Goal: Task Accomplishment & Management: Manage account settings

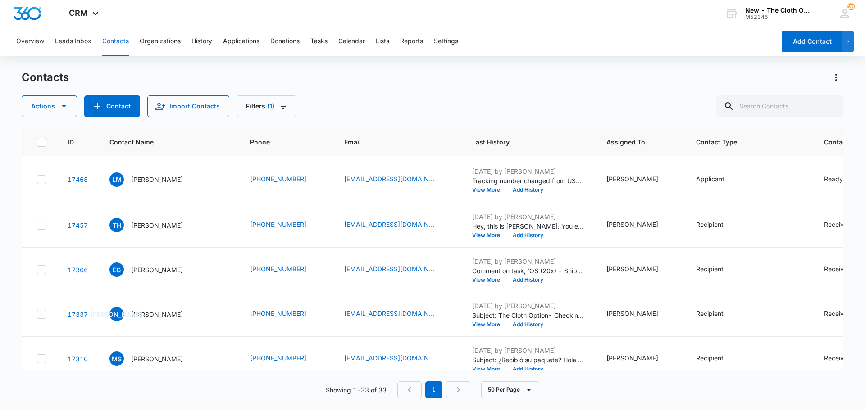
click at [330, 34] on div "Overview Leads Inbox Contacts Organizations History Applications Donations Task…" at bounding box center [393, 41] width 765 height 29
click at [326, 37] on button "Tasks" at bounding box center [318, 41] width 17 height 29
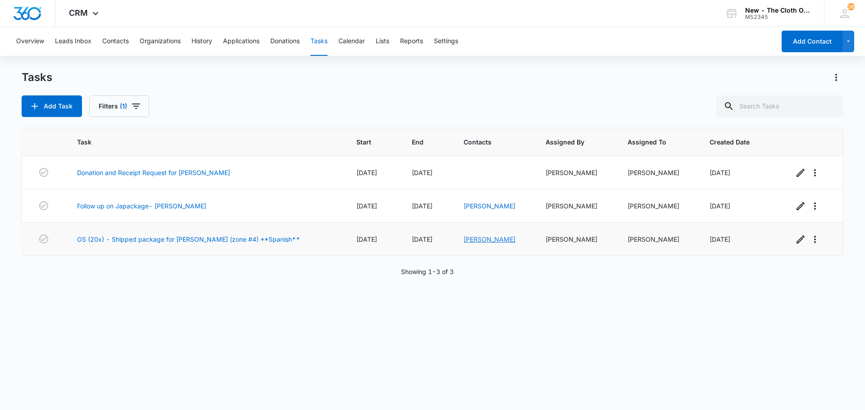
click at [464, 239] on link "[PERSON_NAME]" at bounding box center [490, 240] width 52 height 8
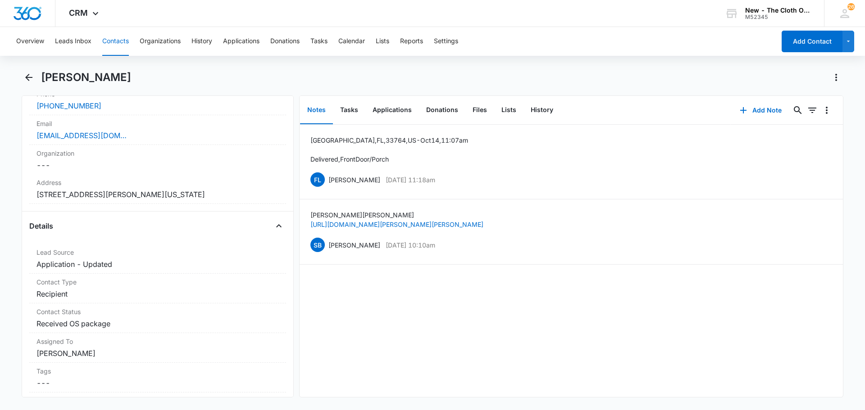
scroll to position [88, 0]
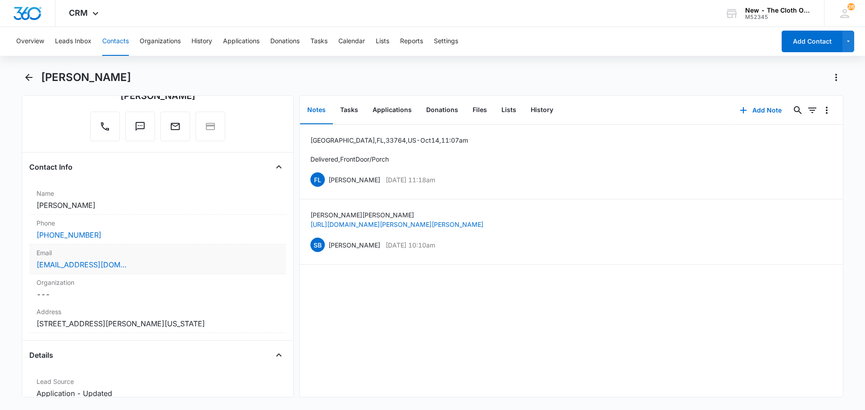
click at [141, 267] on div "[EMAIL_ADDRESS][DOMAIN_NAME]" at bounding box center [157, 265] width 242 height 11
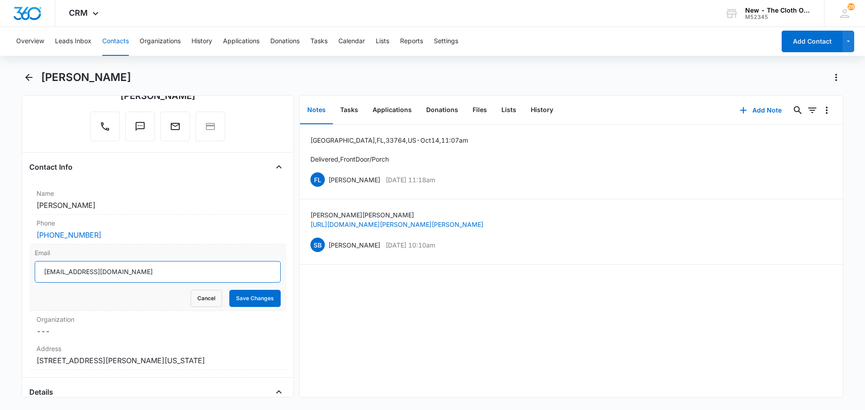
drag, startPoint x: 155, startPoint y: 272, endPoint x: 13, endPoint y: 277, distance: 142.0
click at [13, 277] on main "[PERSON_NAME] Remove [PERSON_NAME] Contact Info Name Cancel Save Changes [PERSO…" at bounding box center [432, 239] width 865 height 338
click at [197, 302] on button "Cancel" at bounding box center [207, 298] width 32 height 17
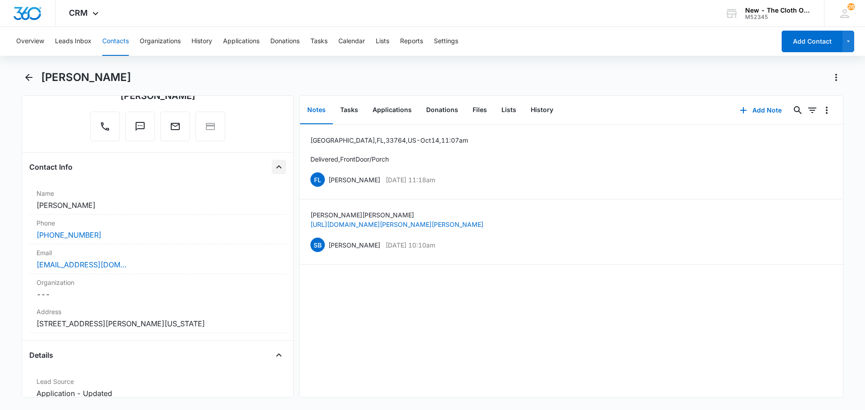
click at [275, 168] on icon "Close" at bounding box center [278, 167] width 11 height 11
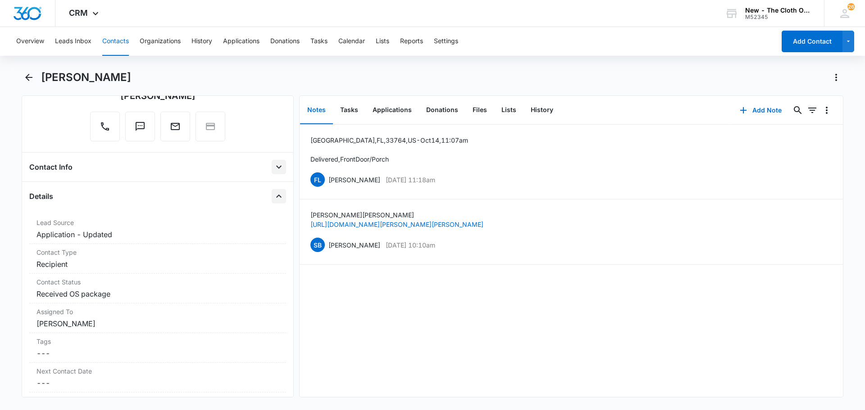
click at [273, 201] on icon "Close" at bounding box center [278, 196] width 11 height 11
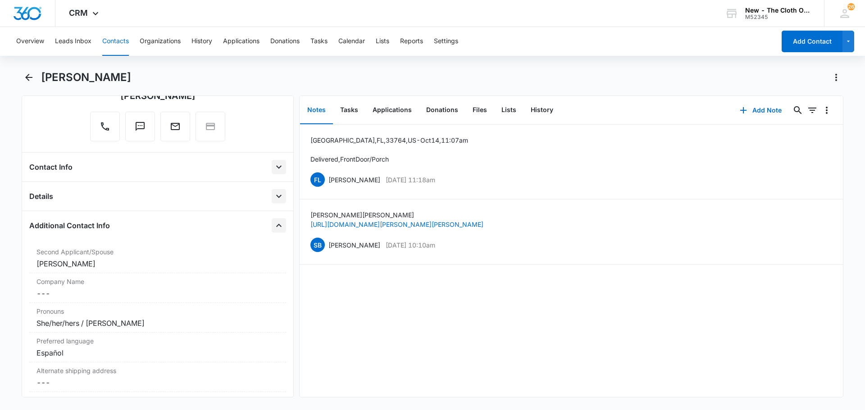
click at [273, 231] on button "Close" at bounding box center [279, 226] width 14 height 14
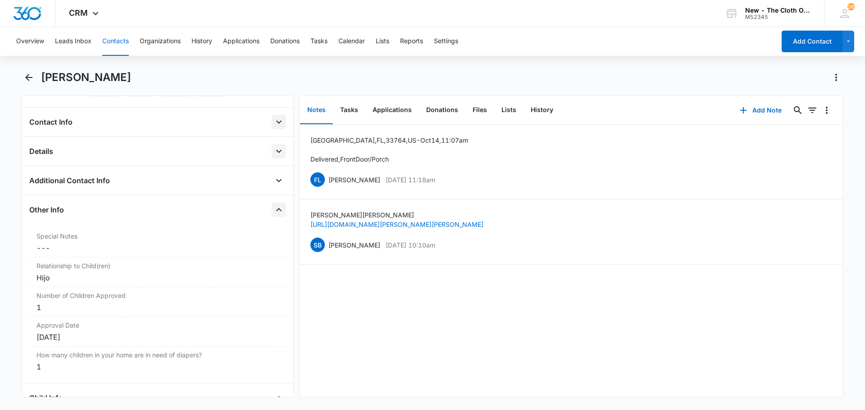
click at [272, 215] on button "Close" at bounding box center [279, 210] width 14 height 14
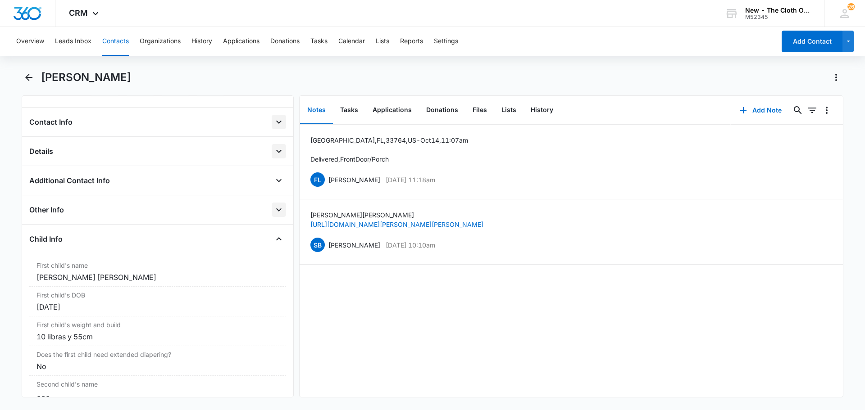
scroll to position [178, 0]
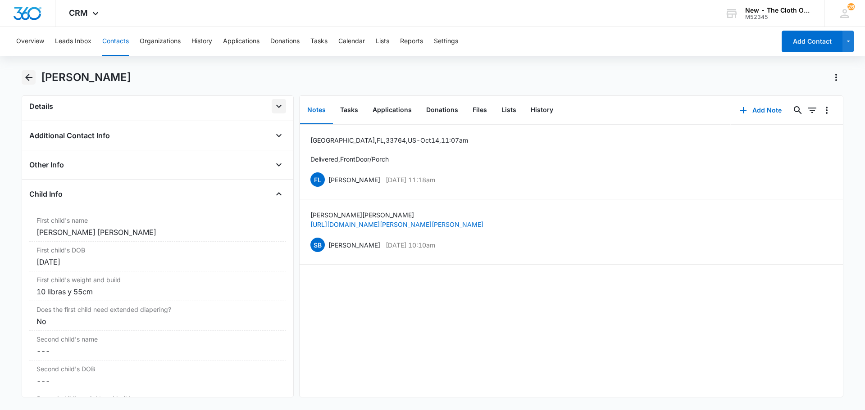
click at [27, 74] on icon "Back" at bounding box center [28, 77] width 11 height 11
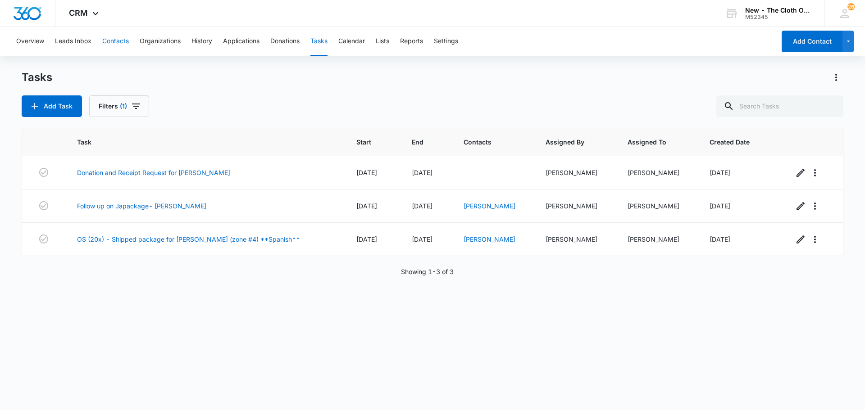
click at [119, 40] on button "Contacts" at bounding box center [115, 41] width 27 height 29
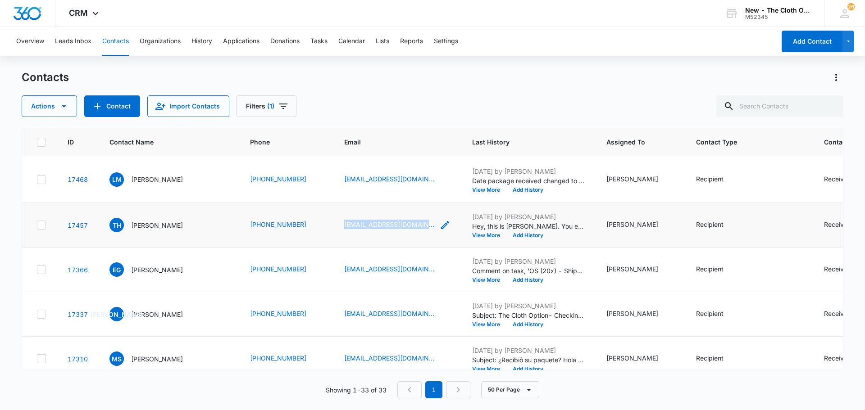
drag, startPoint x: 316, startPoint y: 253, endPoint x: 401, endPoint y: 257, distance: 85.2
click at [401, 248] on td "[EMAIL_ADDRESS][DOMAIN_NAME]" at bounding box center [397, 225] width 128 height 45
copy link "[EMAIL_ADDRESS][DOMAIN_NAME]"
click at [490, 95] on div "Contacts Actions Contact Import Contacts Filters (1)" at bounding box center [433, 93] width 822 height 47
click at [770, 112] on input "text" at bounding box center [779, 107] width 127 height 22
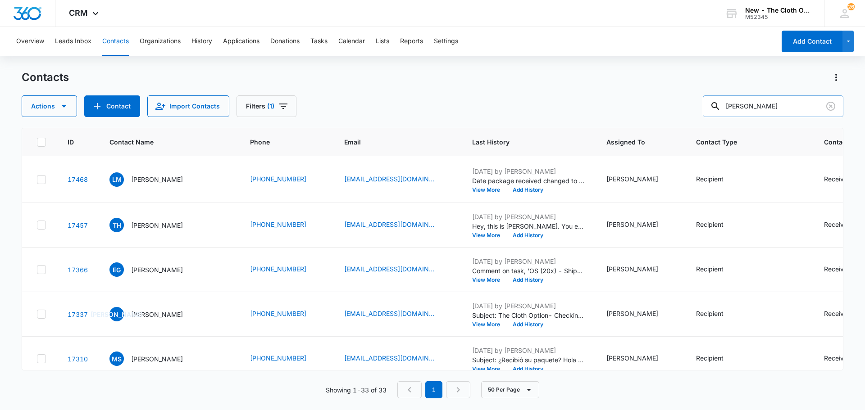
type input "[PERSON_NAME]"
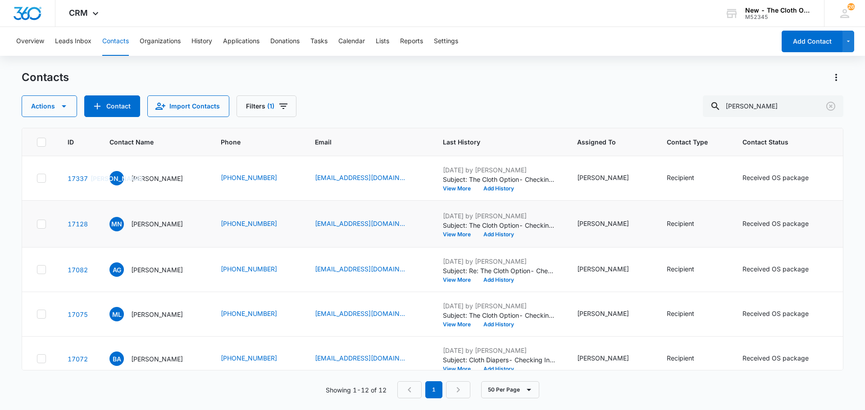
click at [282, 245] on td "[PHONE_NUMBER]" at bounding box center [257, 224] width 94 height 47
click at [769, 110] on input "[PERSON_NAME]" at bounding box center [773, 107] width 141 height 22
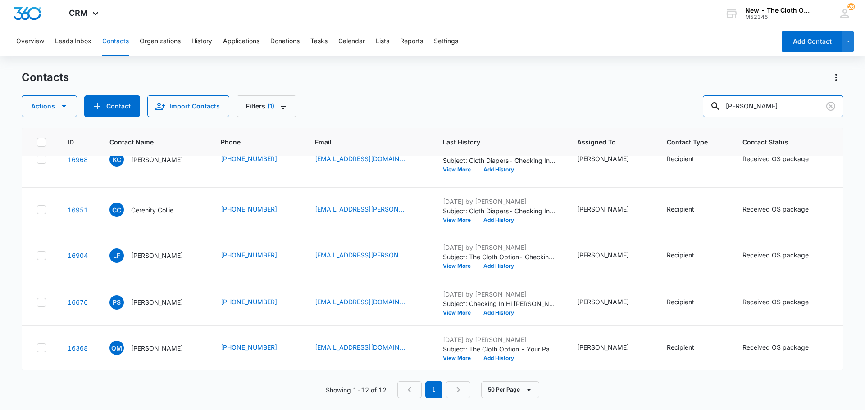
scroll to position [610, 0]
drag, startPoint x: 783, startPoint y: 109, endPoint x: 696, endPoint y: 123, distance: 88.8
click at [696, 123] on div "Contacts Actions Contact Import Contacts Filters (1) heather ID Contact Name Ph…" at bounding box center [433, 239] width 822 height 339
click at [283, 109] on icon "Filters" at bounding box center [283, 106] width 11 height 11
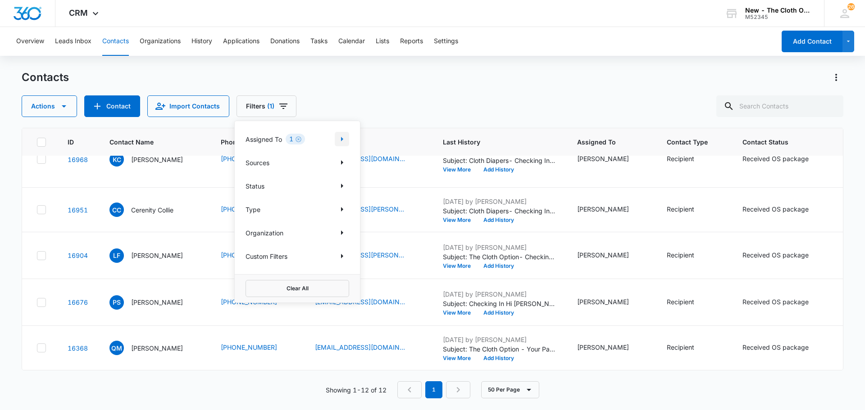
click at [342, 140] on icon "Show Assigned To filters" at bounding box center [342, 139] width 2 height 5
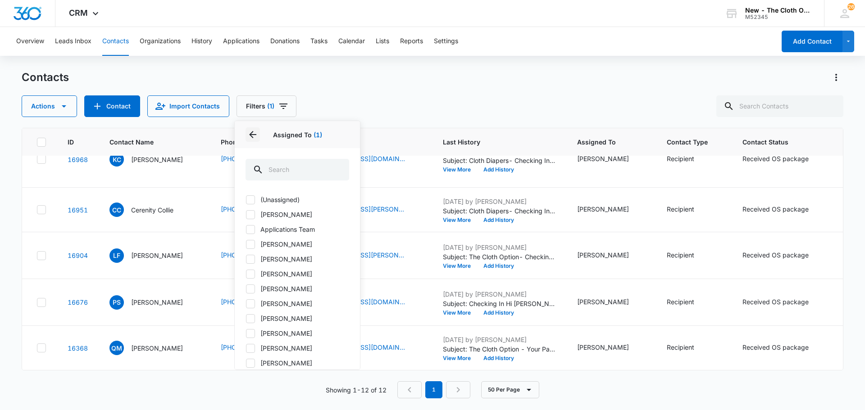
click at [247, 137] on icon "Back" at bounding box center [252, 134] width 11 height 11
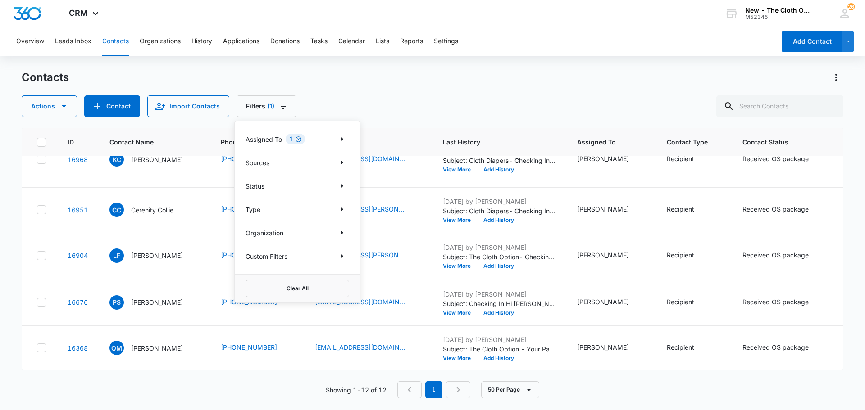
click at [300, 141] on icon "Clear" at bounding box center [299, 140] width 6 height 6
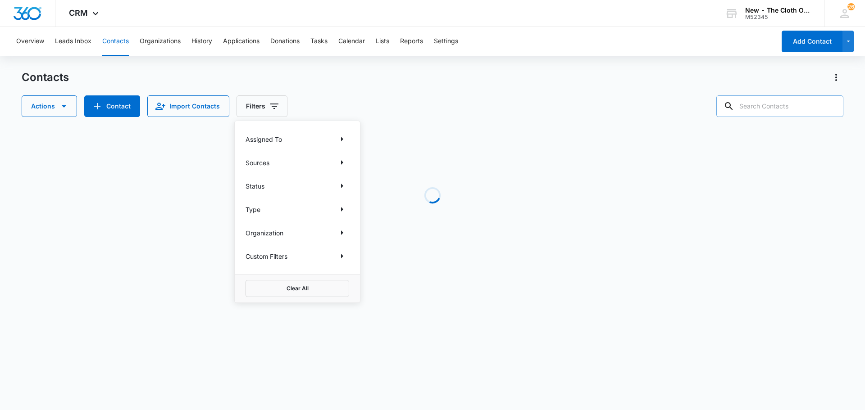
click at [758, 111] on input "text" at bounding box center [779, 107] width 127 height 22
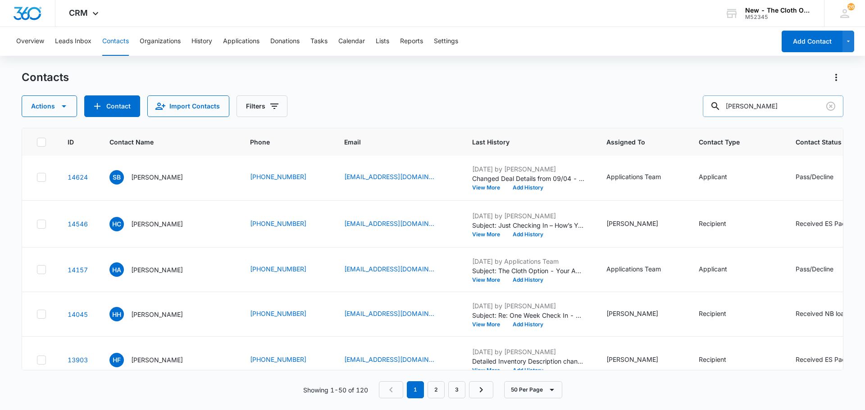
scroll to position [0, 0]
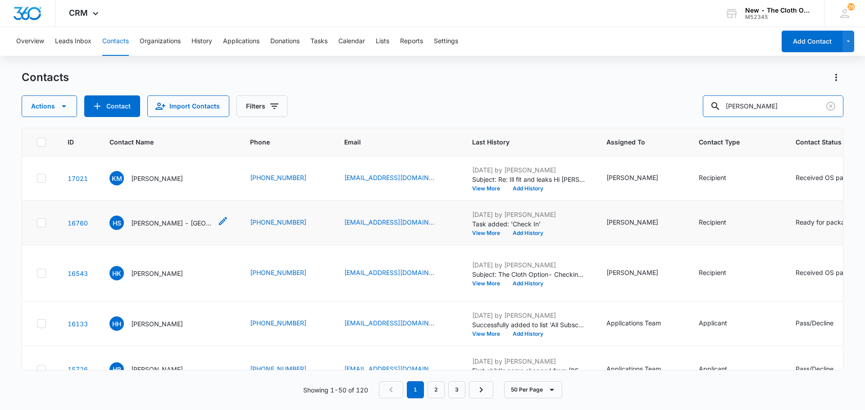
type input "[PERSON_NAME]"
click at [170, 228] on p "[PERSON_NAME] - [GEOGRAPHIC_DATA]" at bounding box center [171, 223] width 81 height 9
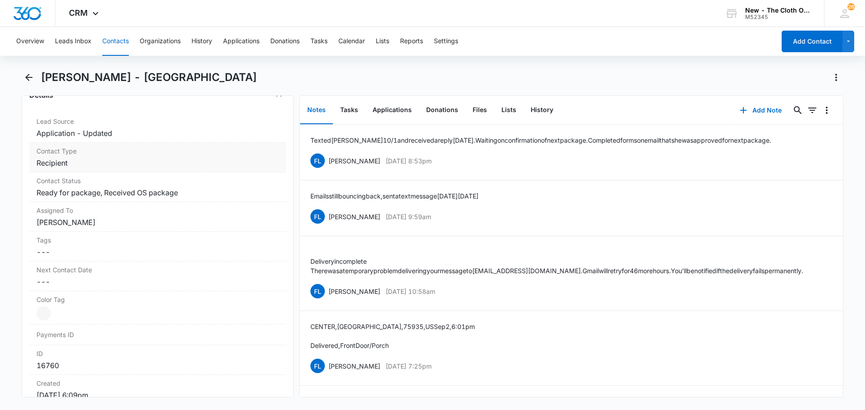
scroll to position [360, 0]
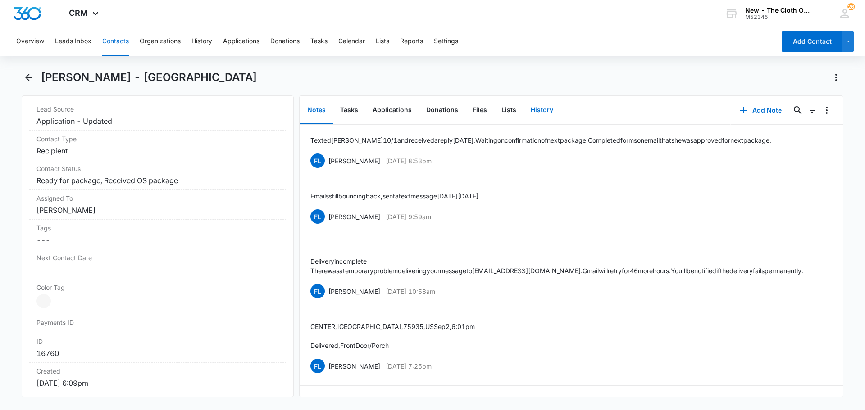
click at [540, 113] on button "History" at bounding box center [542, 110] width 37 height 28
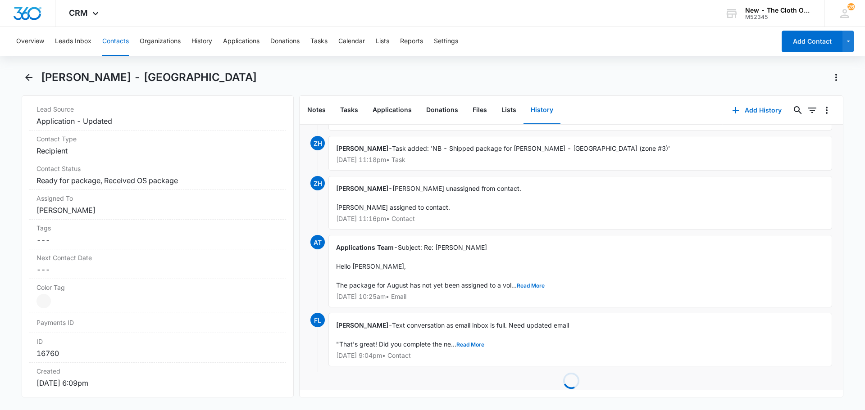
scroll to position [761, 0]
click at [533, 283] on button "Read More" at bounding box center [531, 285] width 28 height 5
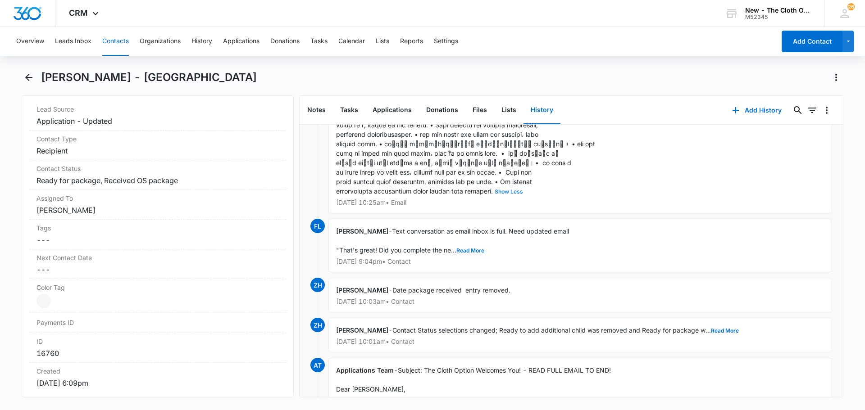
scroll to position [1437, 0]
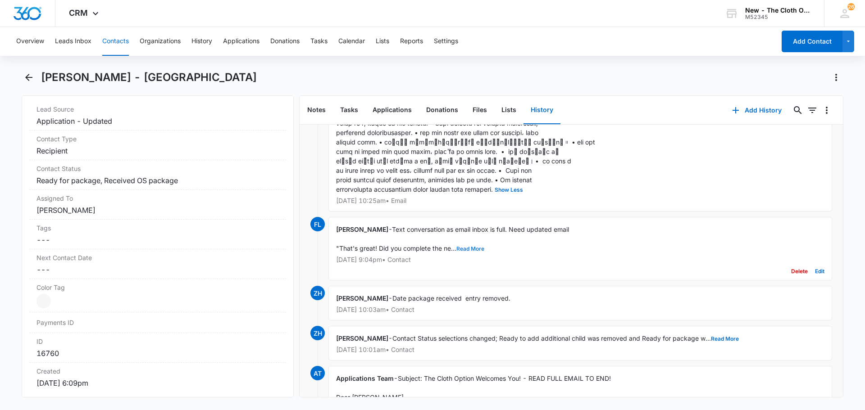
click at [473, 252] on button "Read More" at bounding box center [470, 248] width 28 height 5
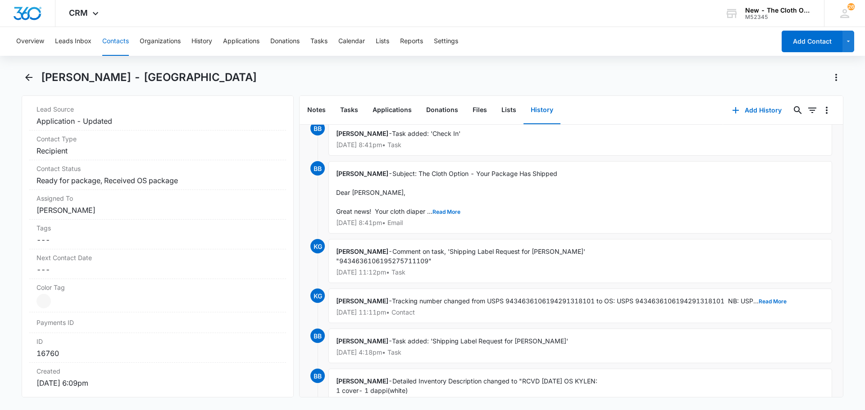
scroll to position [0, 0]
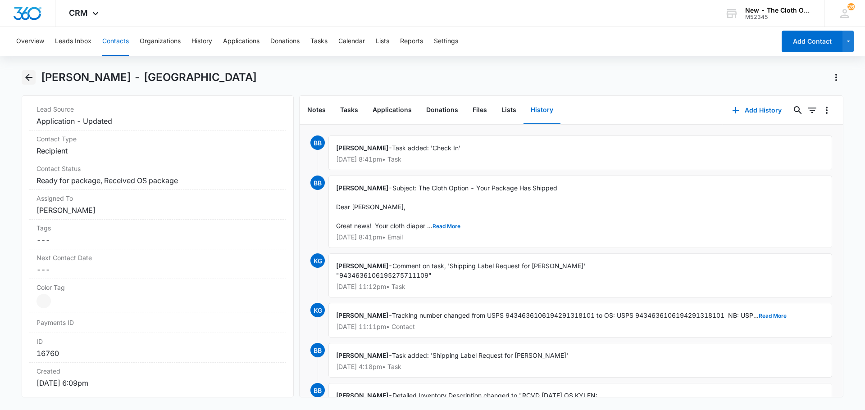
click at [25, 79] on icon "Back" at bounding box center [28, 77] width 11 height 11
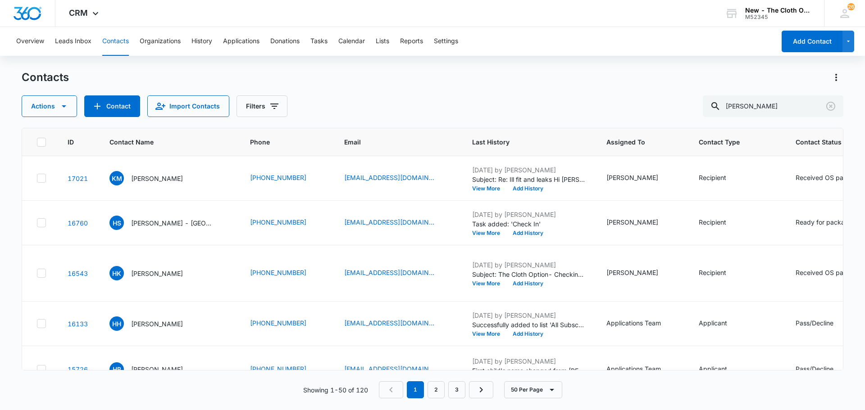
click at [312, 40] on div "Overview Leads Inbox Contacts Organizations History Applications Donations Task…" at bounding box center [393, 41] width 765 height 29
click at [315, 40] on button "Tasks" at bounding box center [318, 41] width 17 height 29
